Goal: Information Seeking & Learning: Learn about a topic

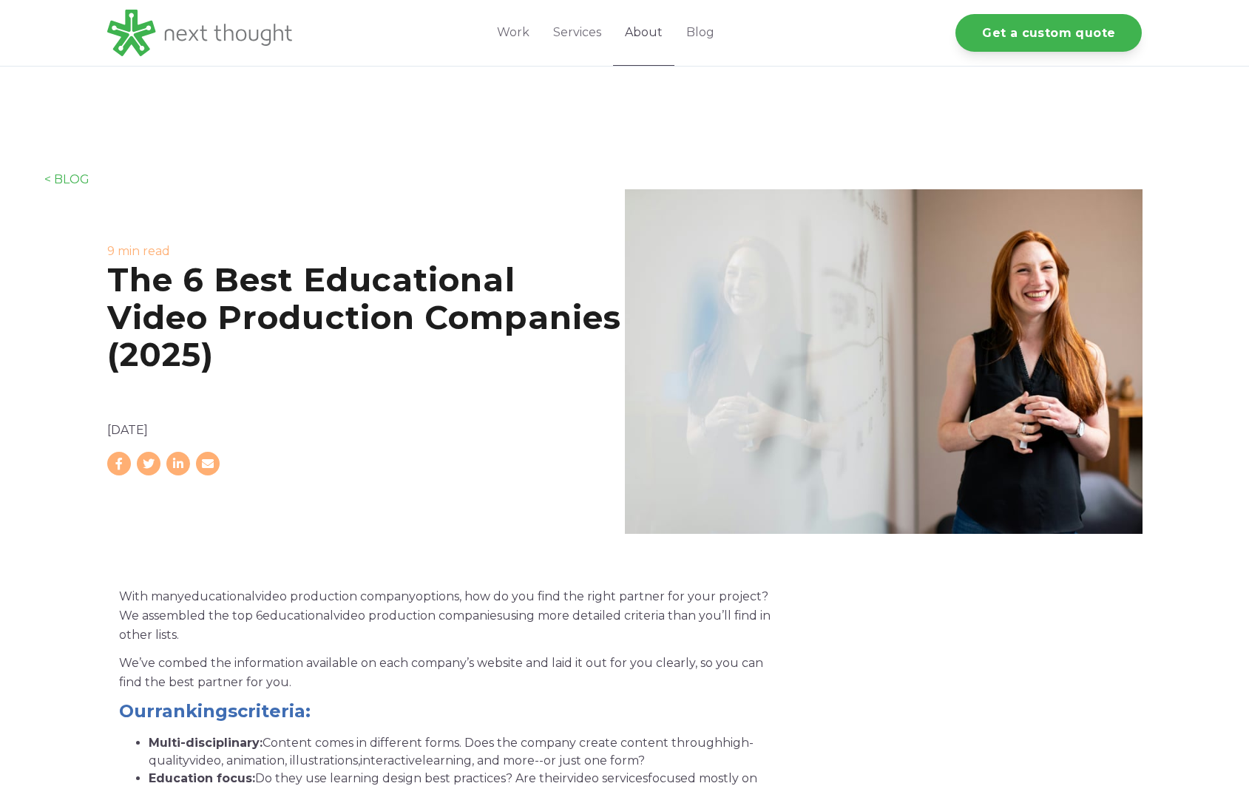
click at [645, 36] on link "About" at bounding box center [643, 33] width 61 height 66
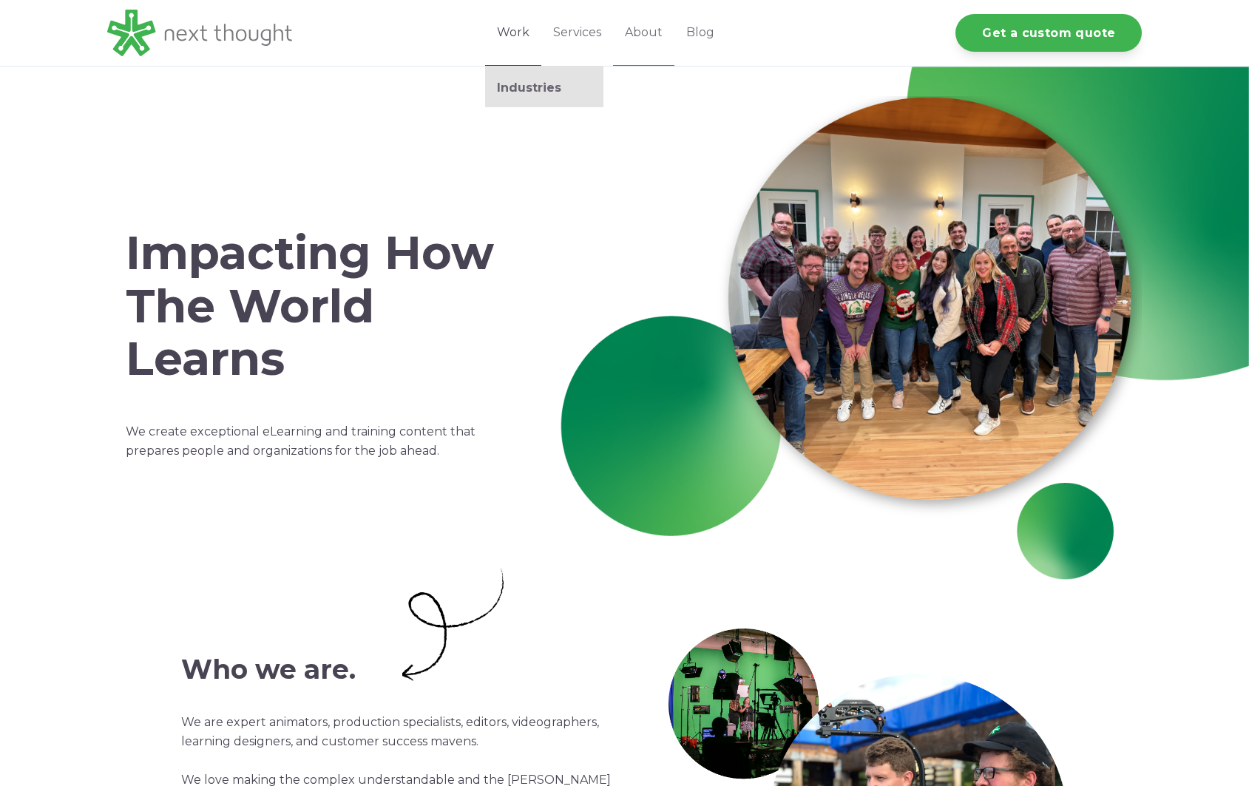
click at [526, 38] on link "Work" at bounding box center [513, 33] width 56 height 66
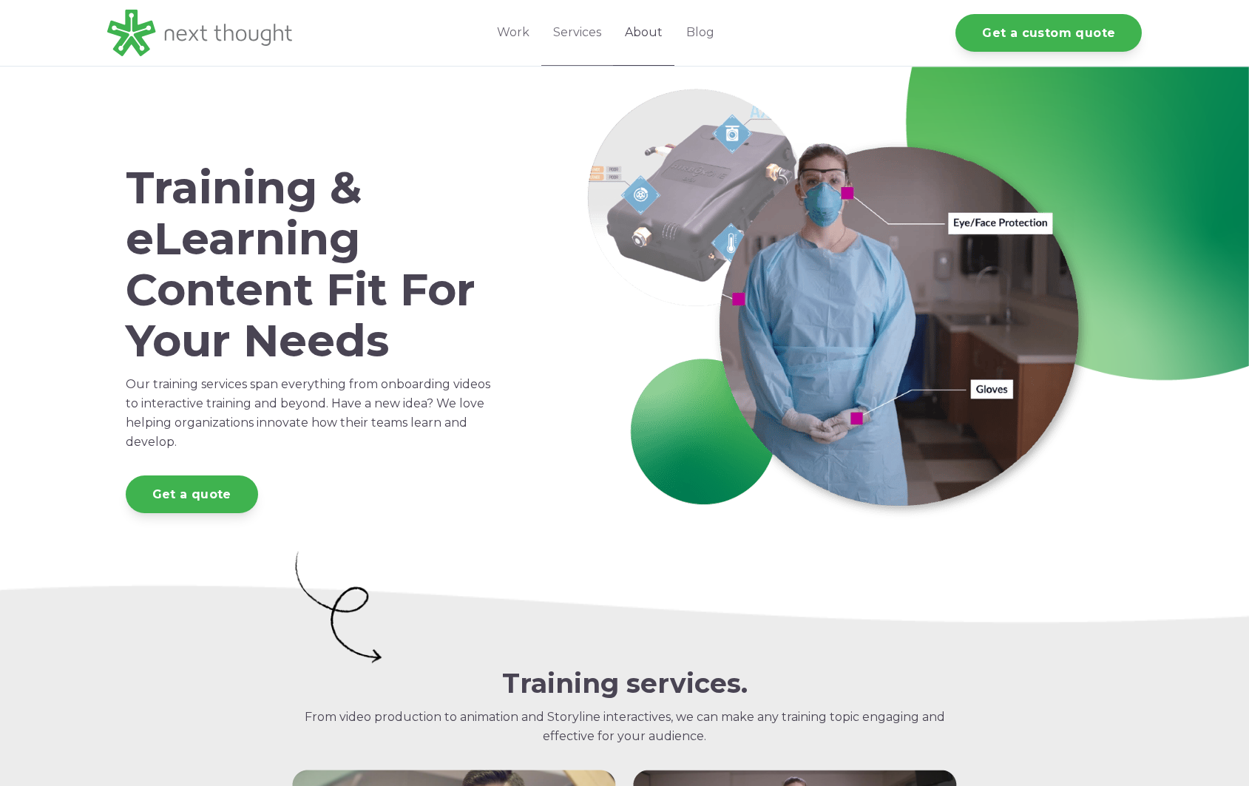
click at [660, 34] on link "About" at bounding box center [643, 33] width 61 height 66
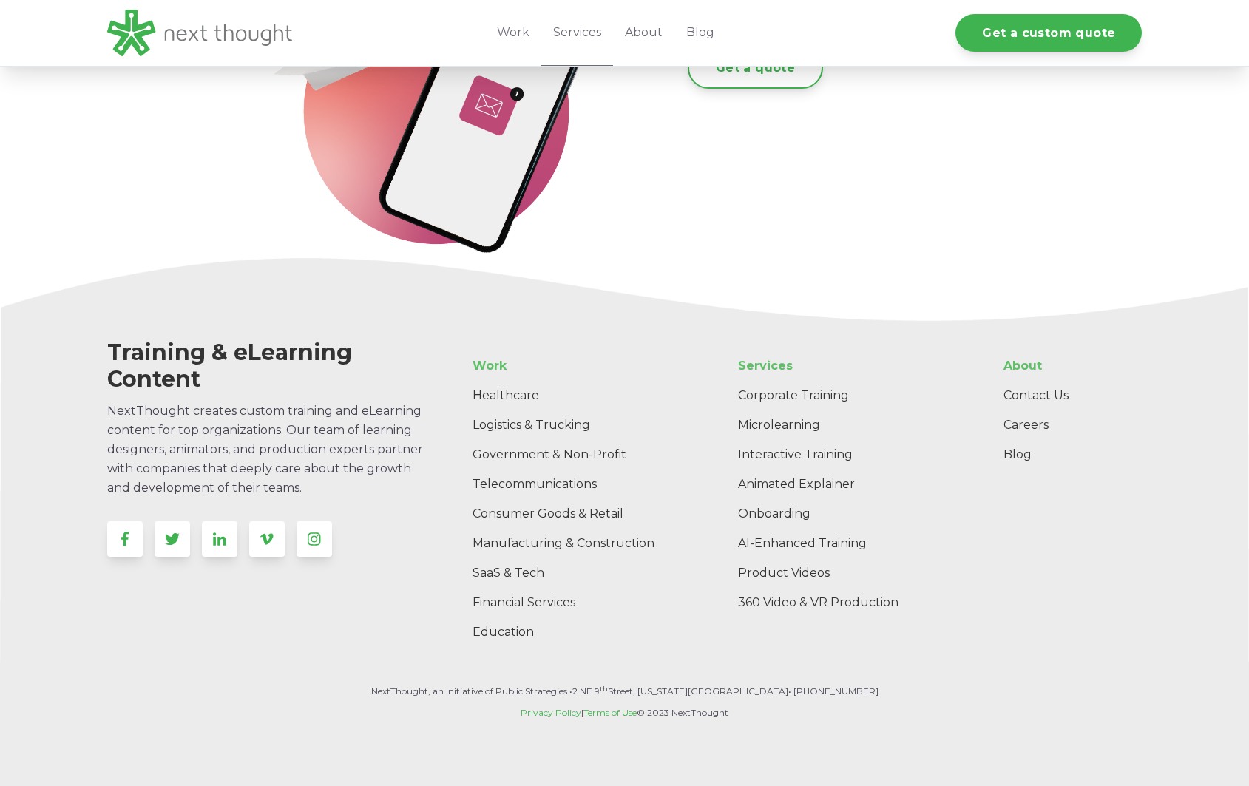
scroll to position [2821, 0]
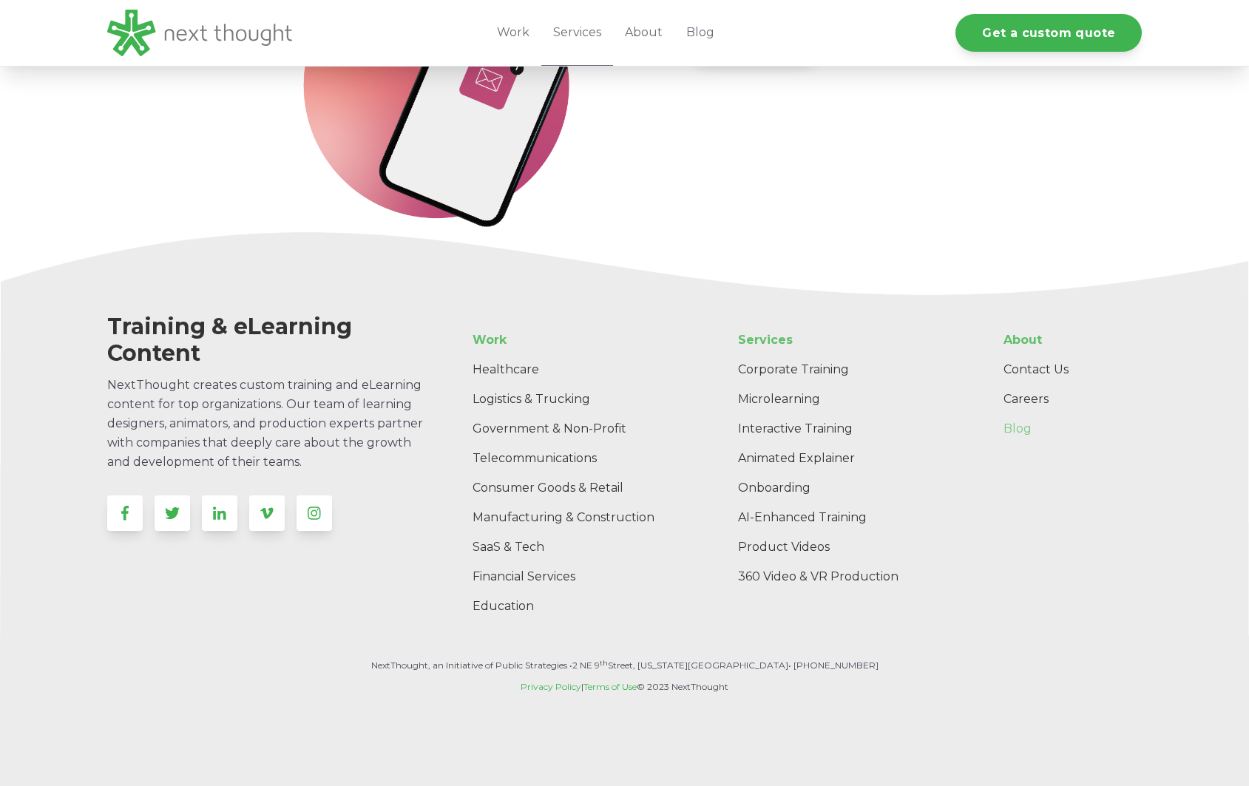
click at [1028, 431] on link "Blog" at bounding box center [1067, 429] width 150 height 30
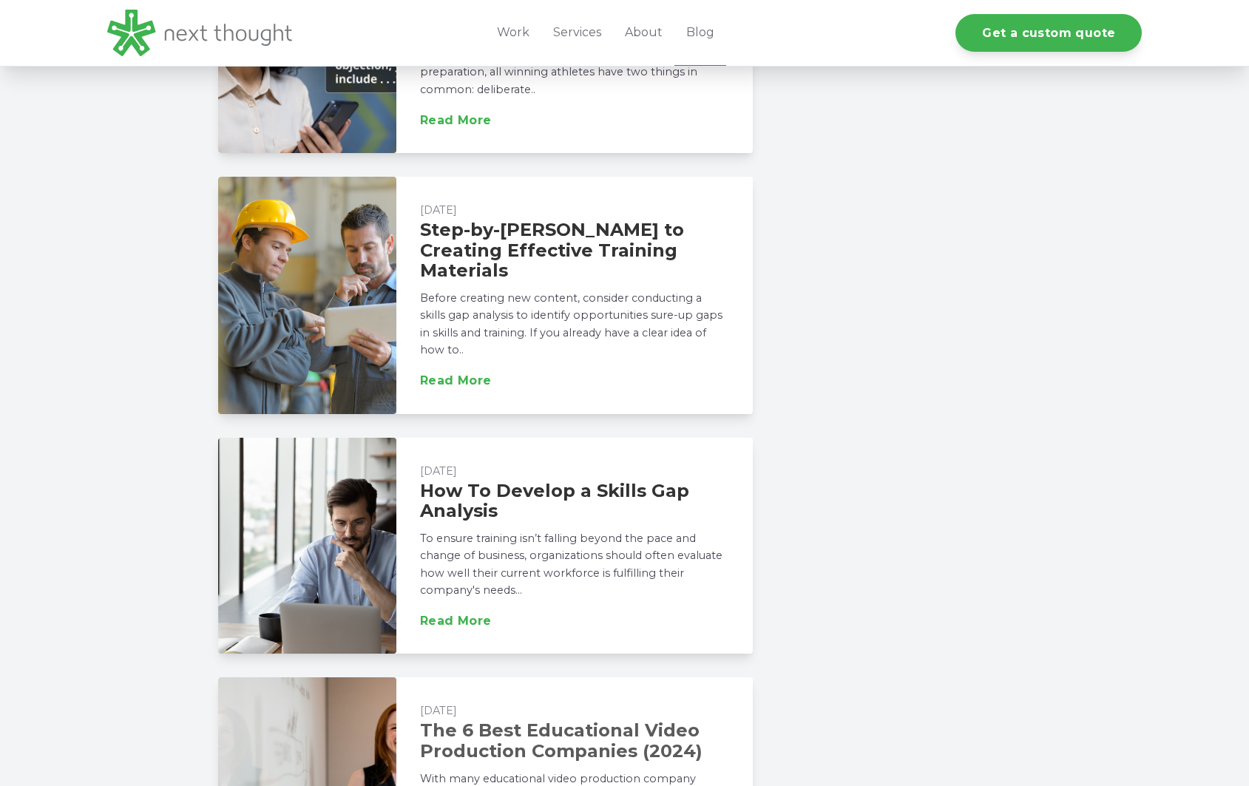
scroll to position [1823, 0]
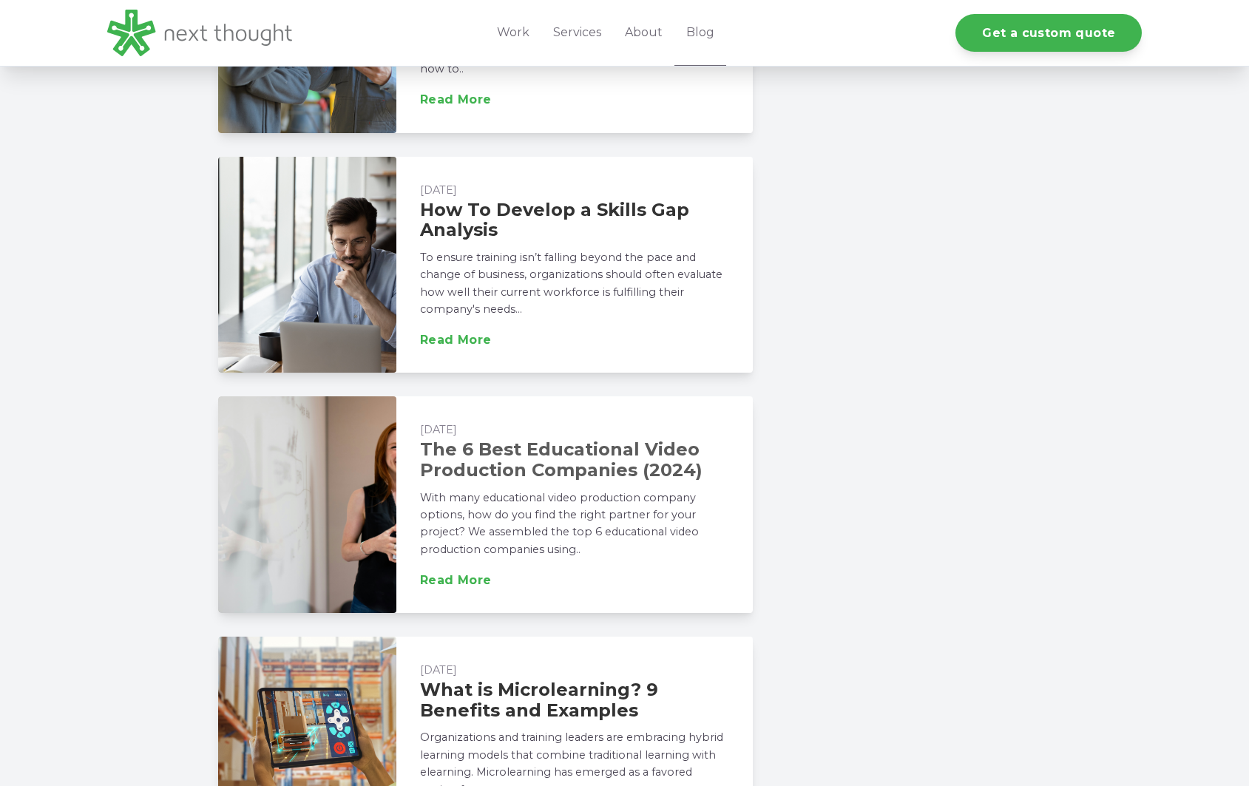
click at [498, 439] on link "The 6 Best Educational Video Production Companies (2024)" at bounding box center [561, 460] width 283 height 42
click at [528, 456] on link "The 6 Best Educational Video Production Companies (2024)" at bounding box center [561, 460] width 283 height 42
